Goal: Communication & Community: Participate in discussion

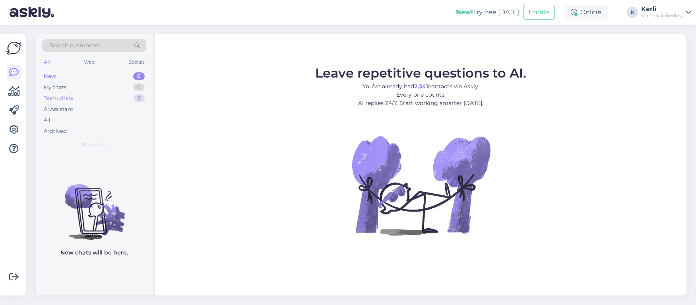
click at [79, 99] on div "Team chats 5" at bounding box center [94, 98] width 104 height 11
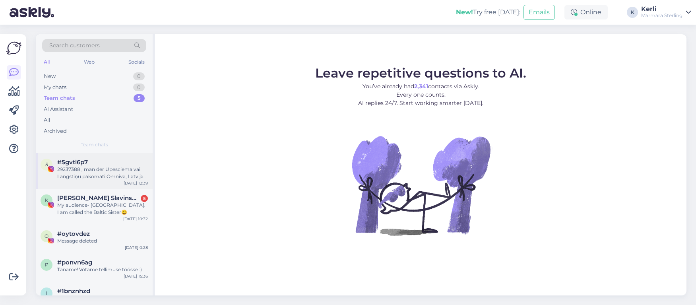
click at [115, 173] on div "29237388 , man der Upesciema vai Langstiņu pakomati Omniva, Latvijas Pasts, Sma…" at bounding box center [102, 173] width 91 height 14
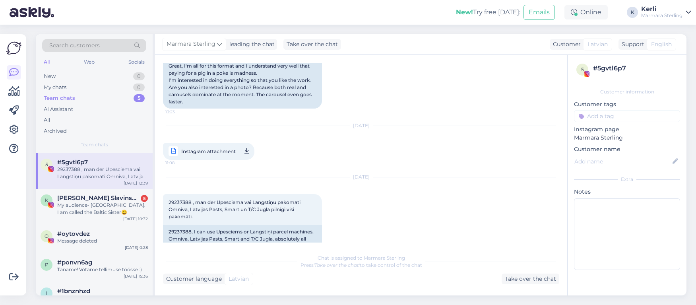
scroll to position [416, 0]
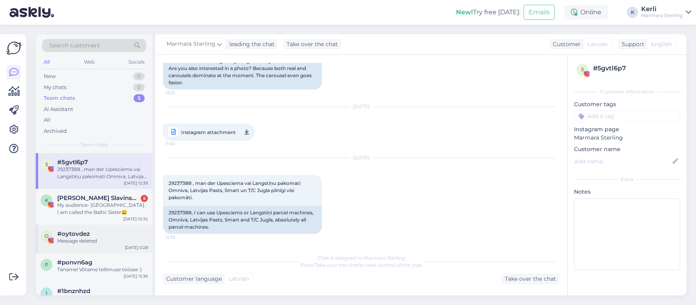
click at [111, 242] on div "Message deleted" at bounding box center [102, 240] width 91 height 7
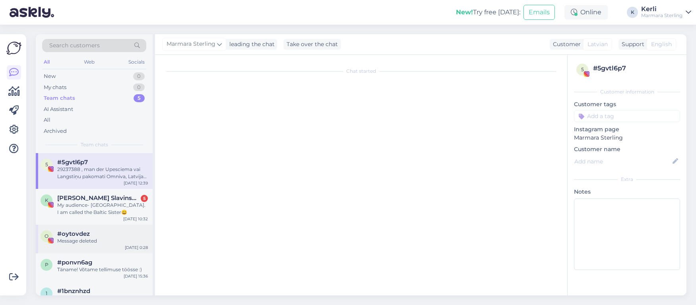
scroll to position [0, 0]
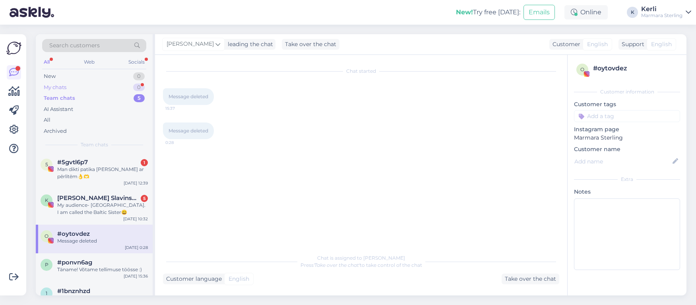
click at [47, 88] on div "My chats" at bounding box center [55, 88] width 23 height 8
